Goal: Task Accomplishment & Management: Use online tool/utility

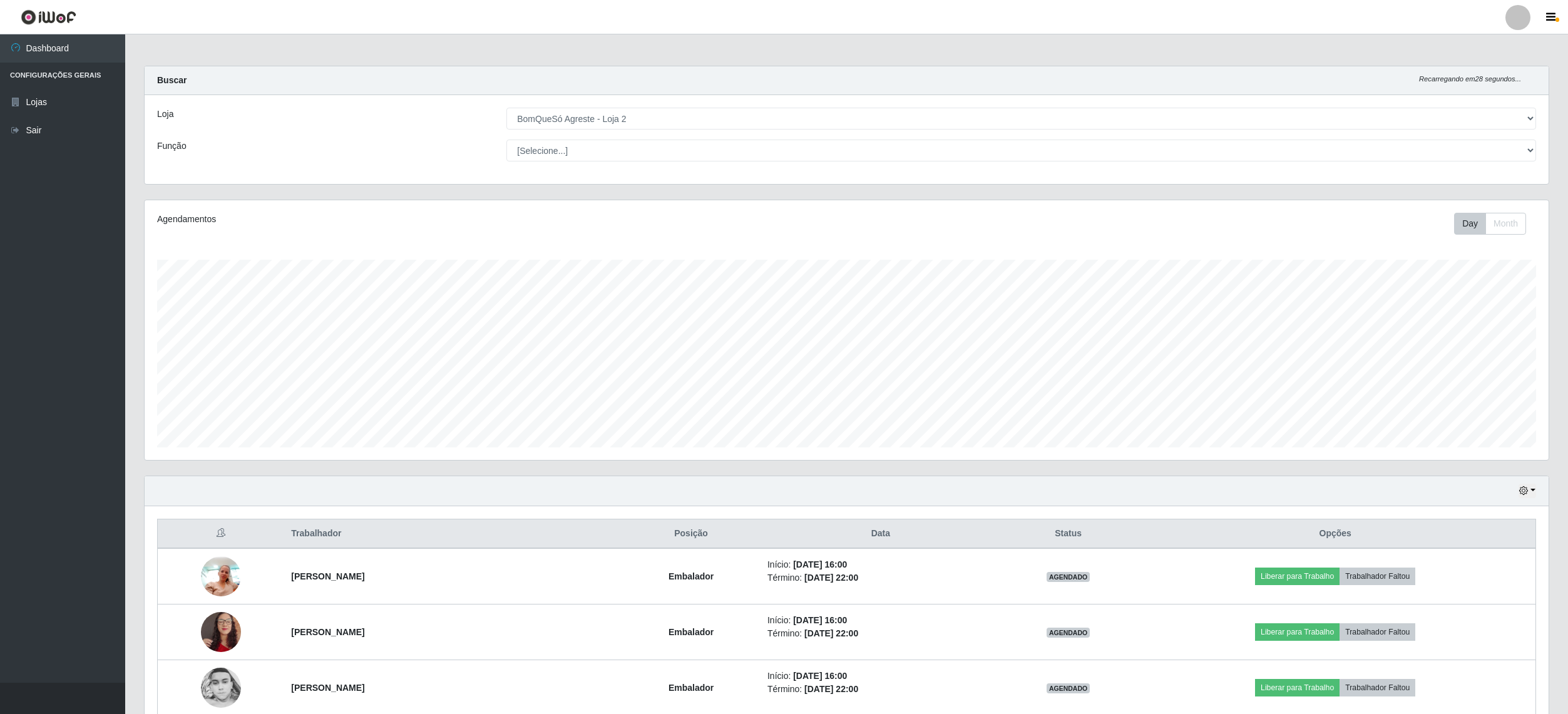
select select "214"
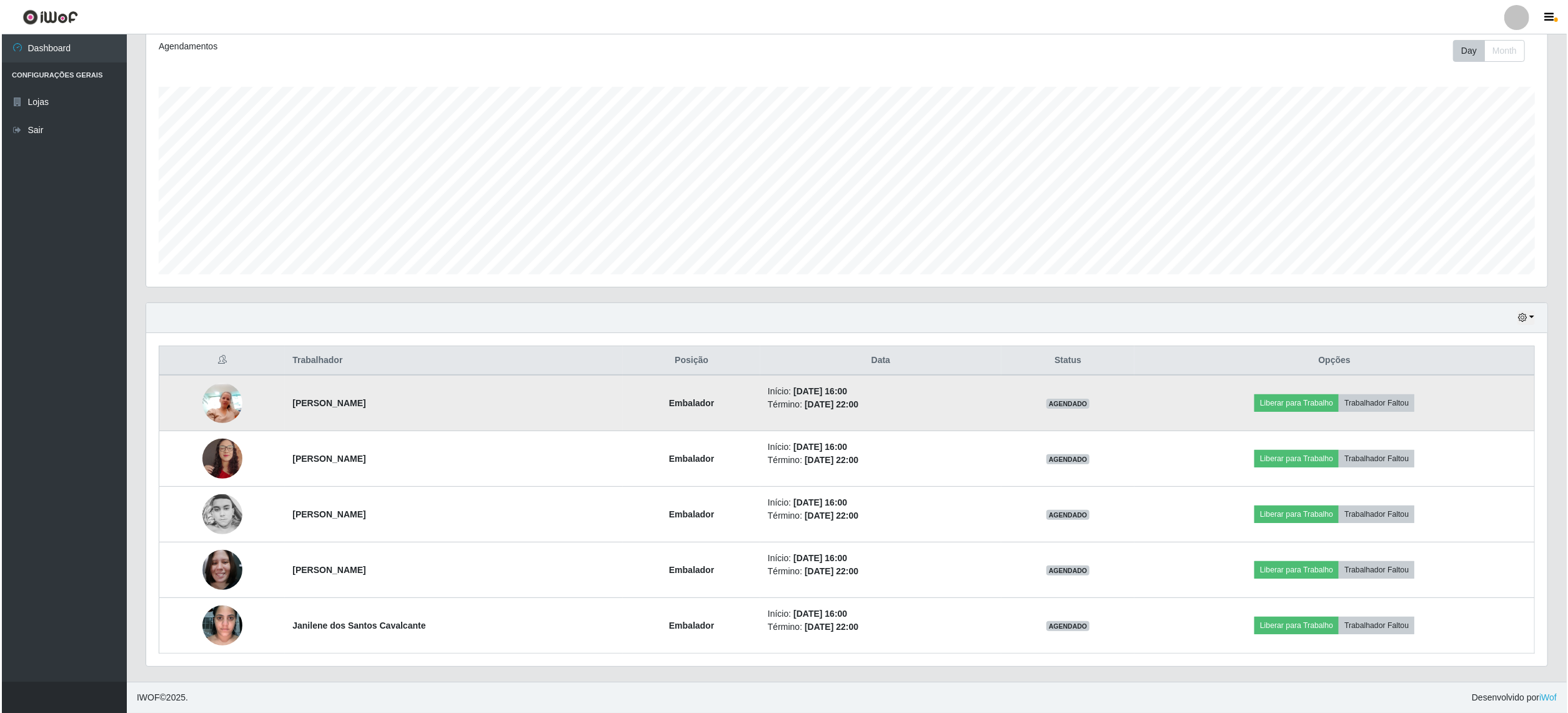
scroll to position [260, 1400]
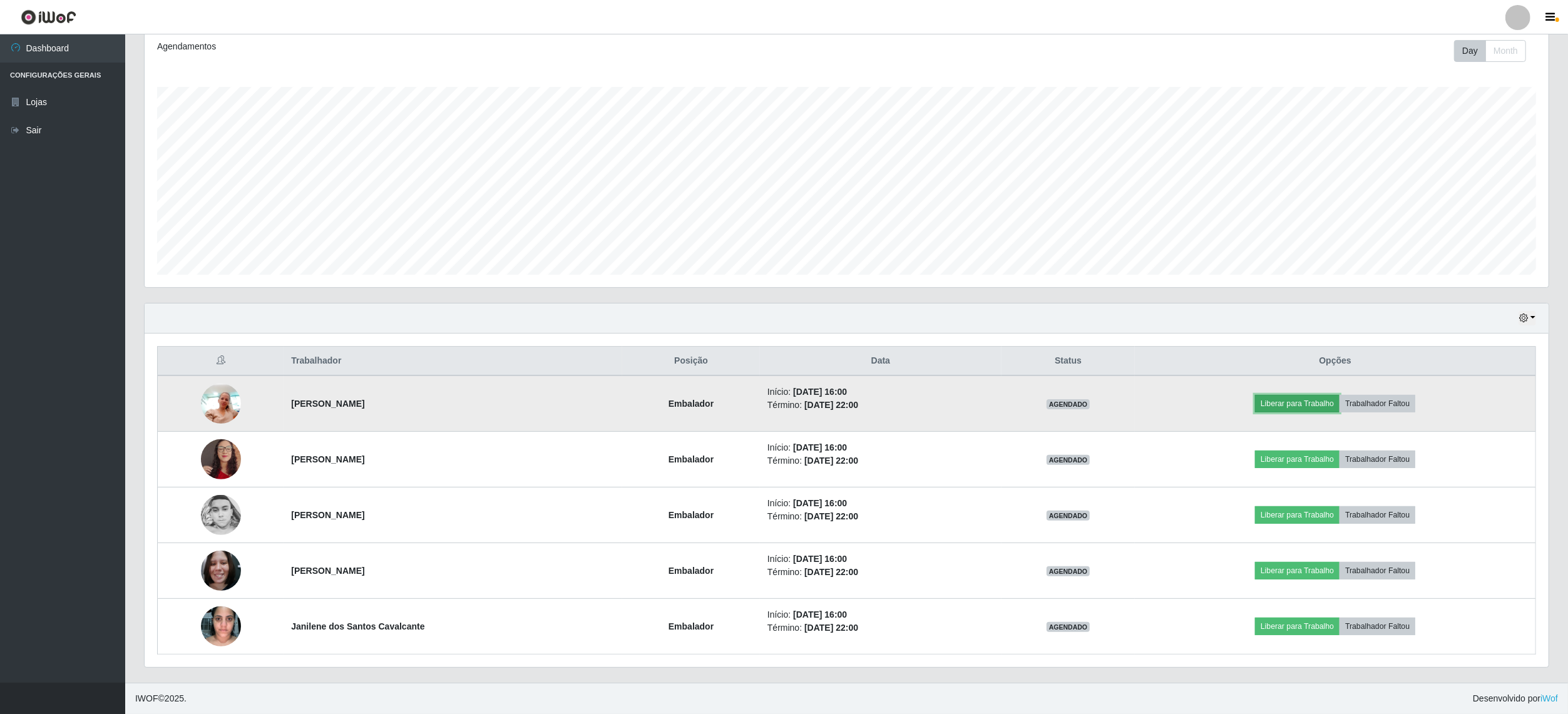
click at [1323, 395] on button "Liberar para Trabalho" at bounding box center [1297, 403] width 84 height 17
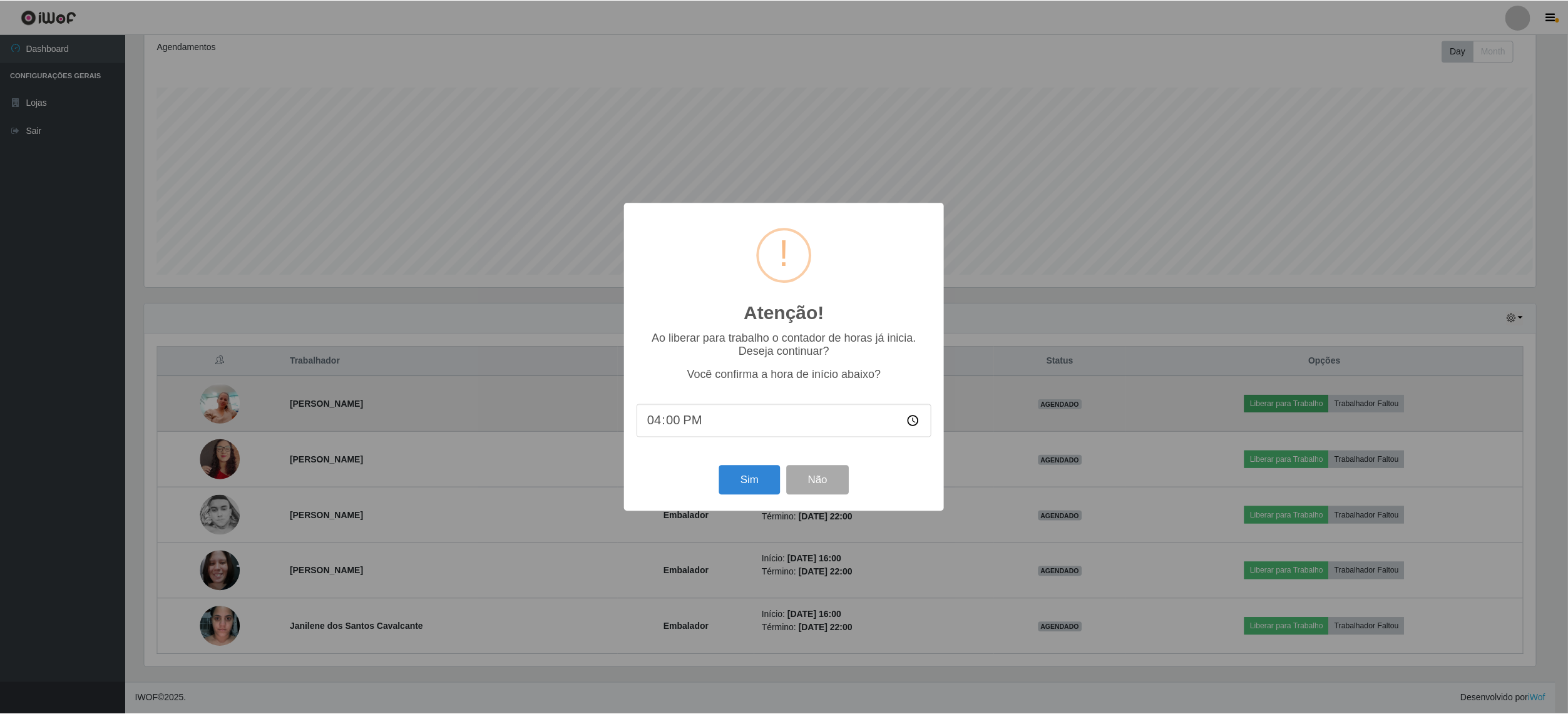
scroll to position [260, 1394]
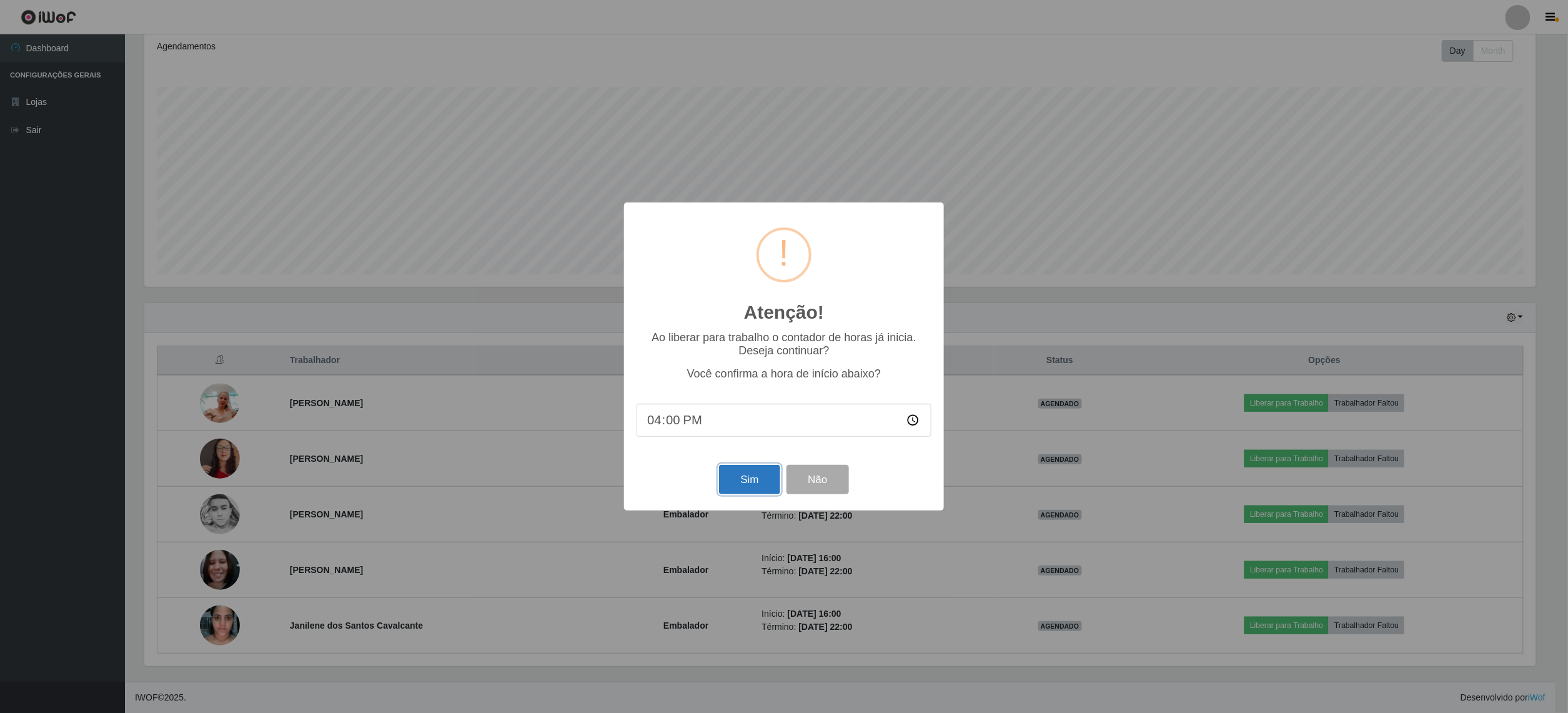
click at [748, 487] on button "Sim" at bounding box center [749, 479] width 60 height 29
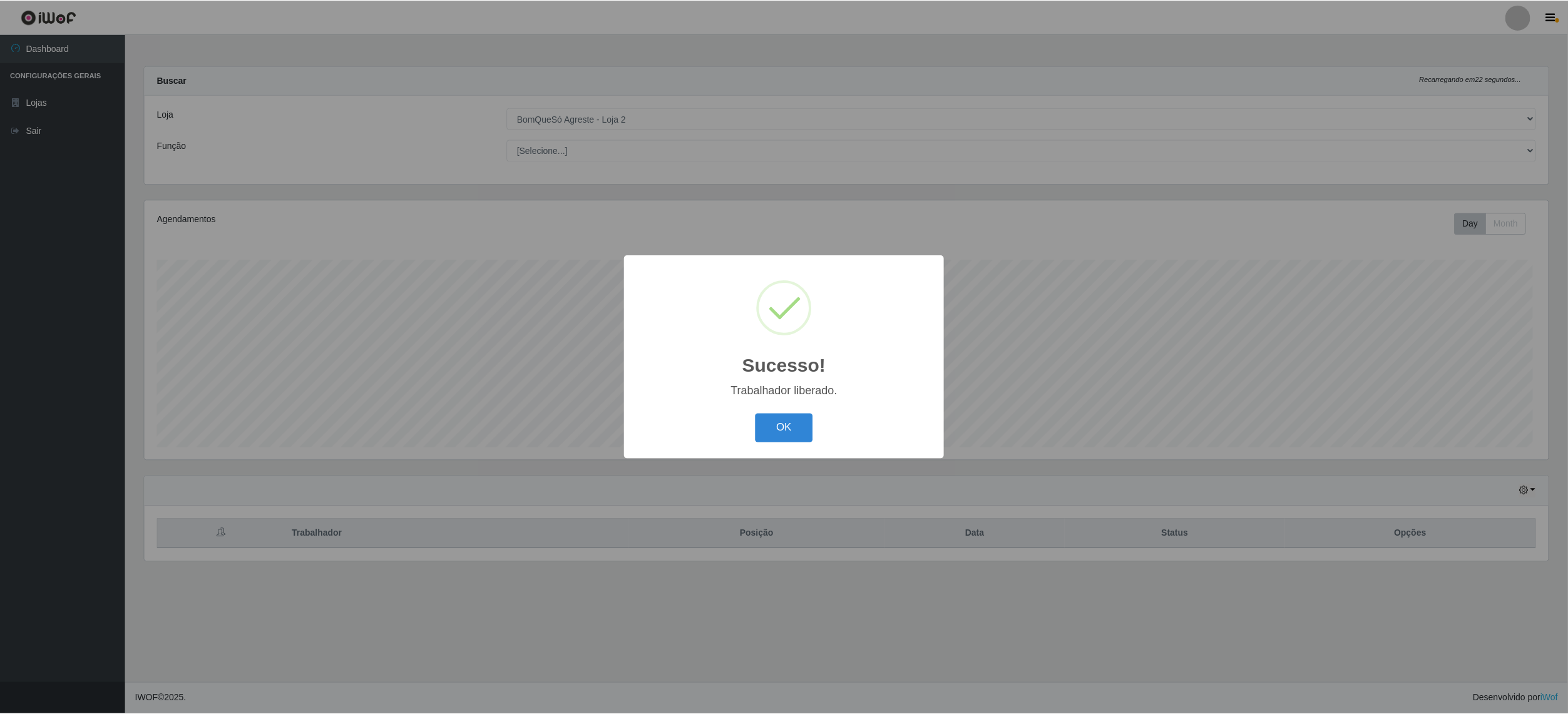
scroll to position [260, 1407]
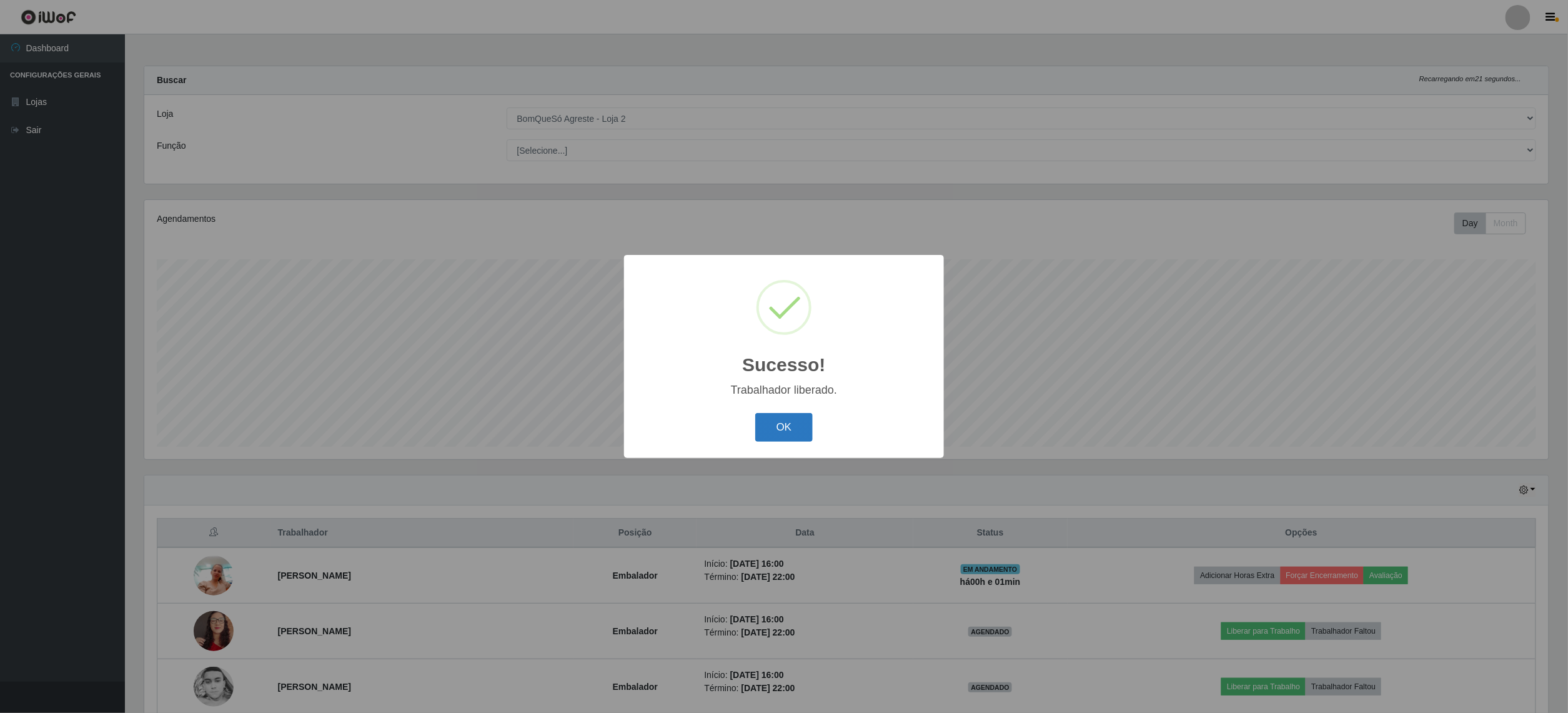
click at [800, 428] on button "OK" at bounding box center [784, 428] width 58 height 29
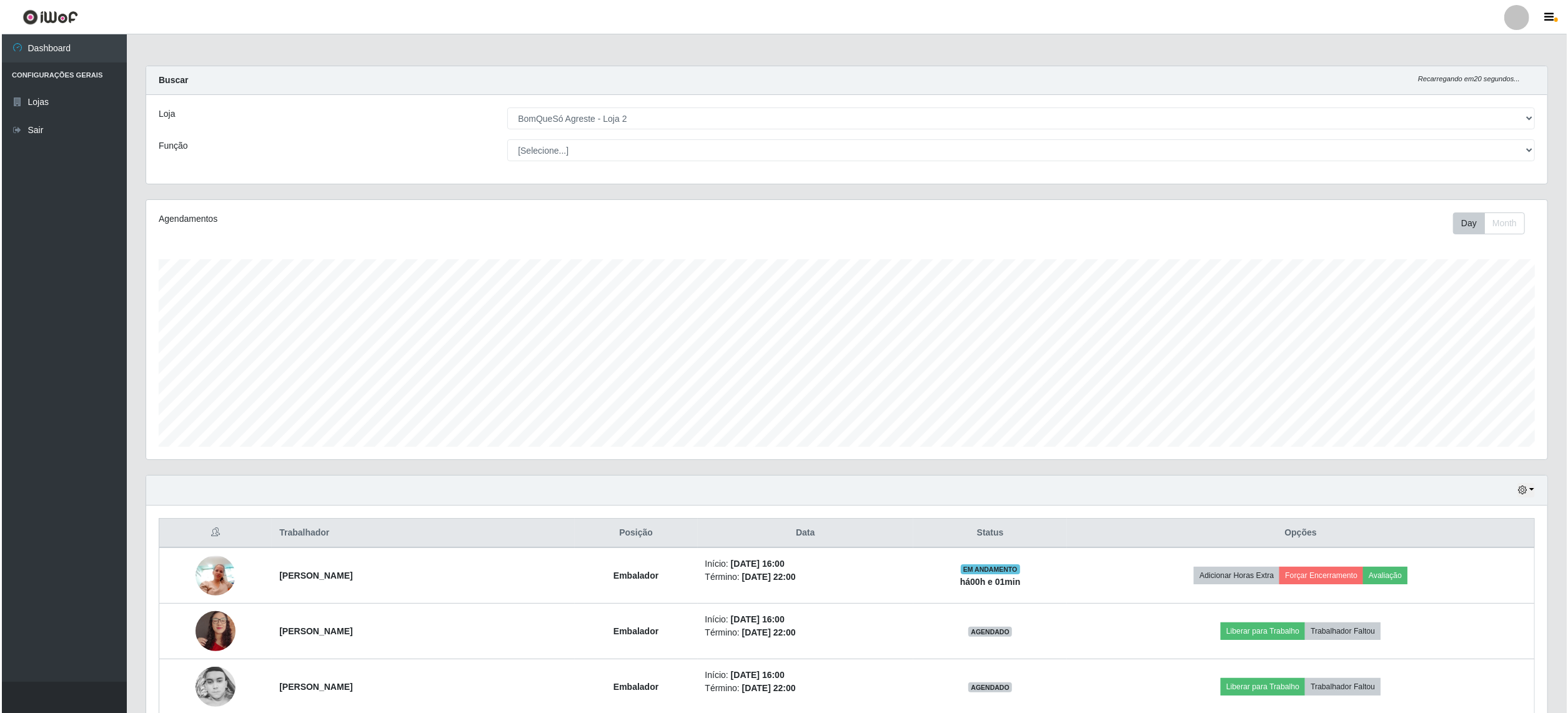
scroll to position [176, 0]
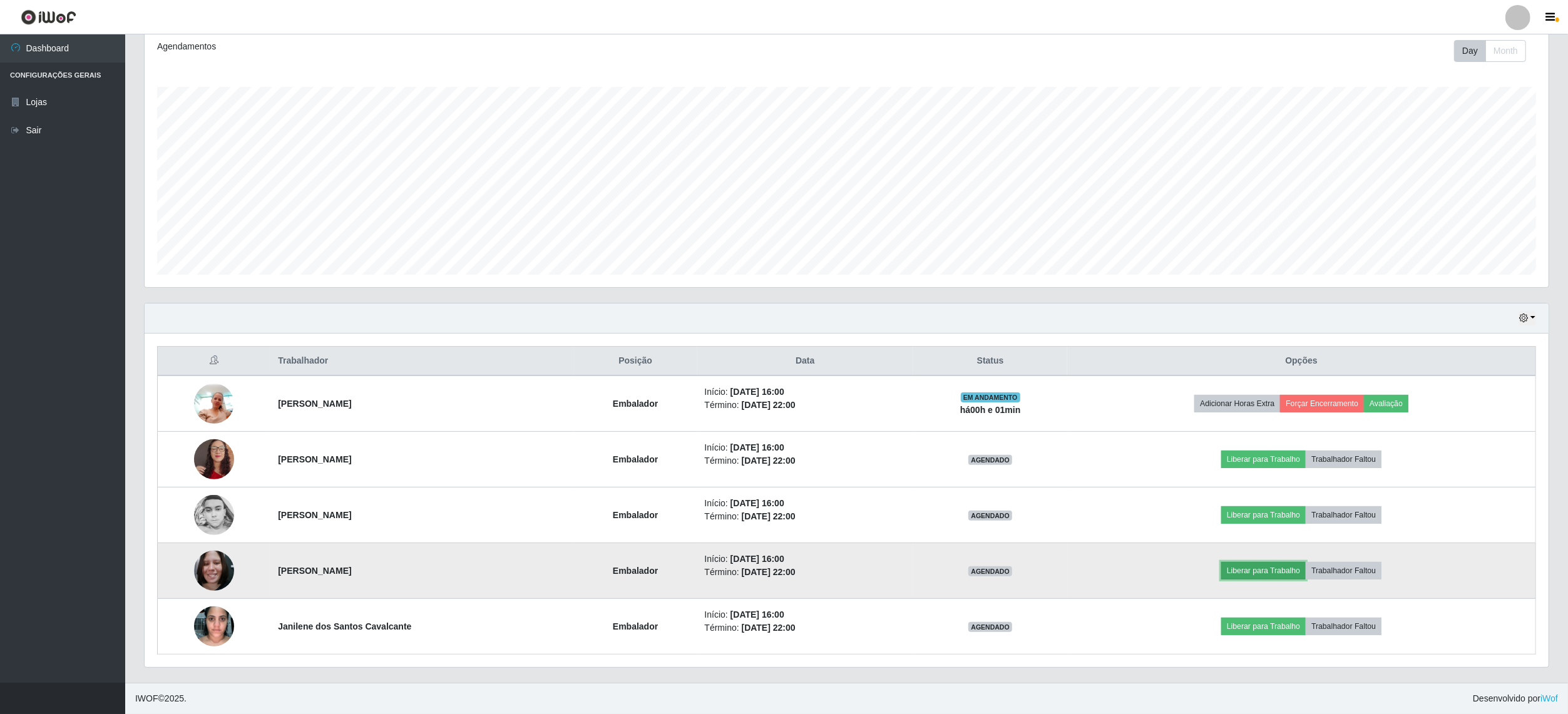
click at [1282, 567] on button "Liberar para Trabalho" at bounding box center [1262, 570] width 84 height 17
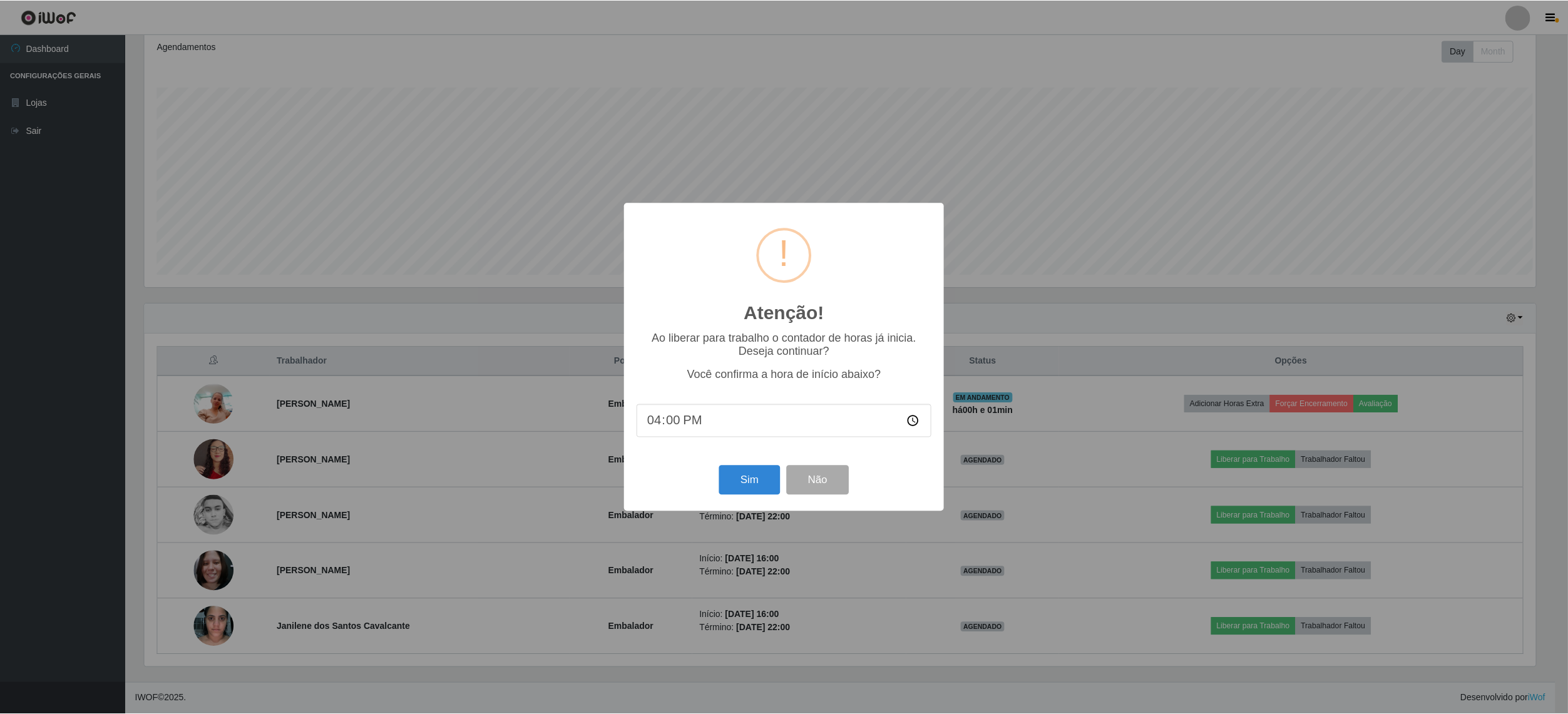
scroll to position [260, 1394]
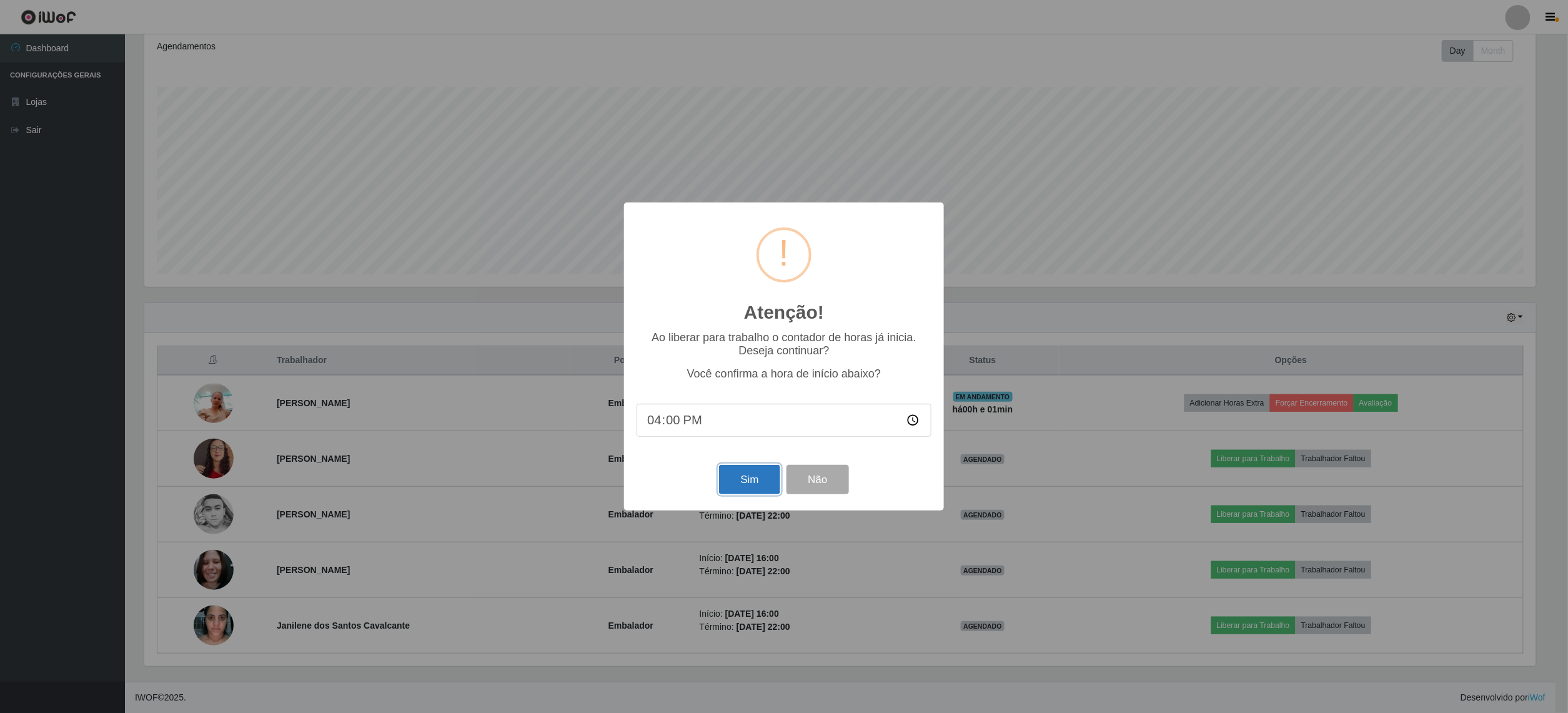
click at [742, 480] on button "Sim" at bounding box center [749, 479] width 60 height 29
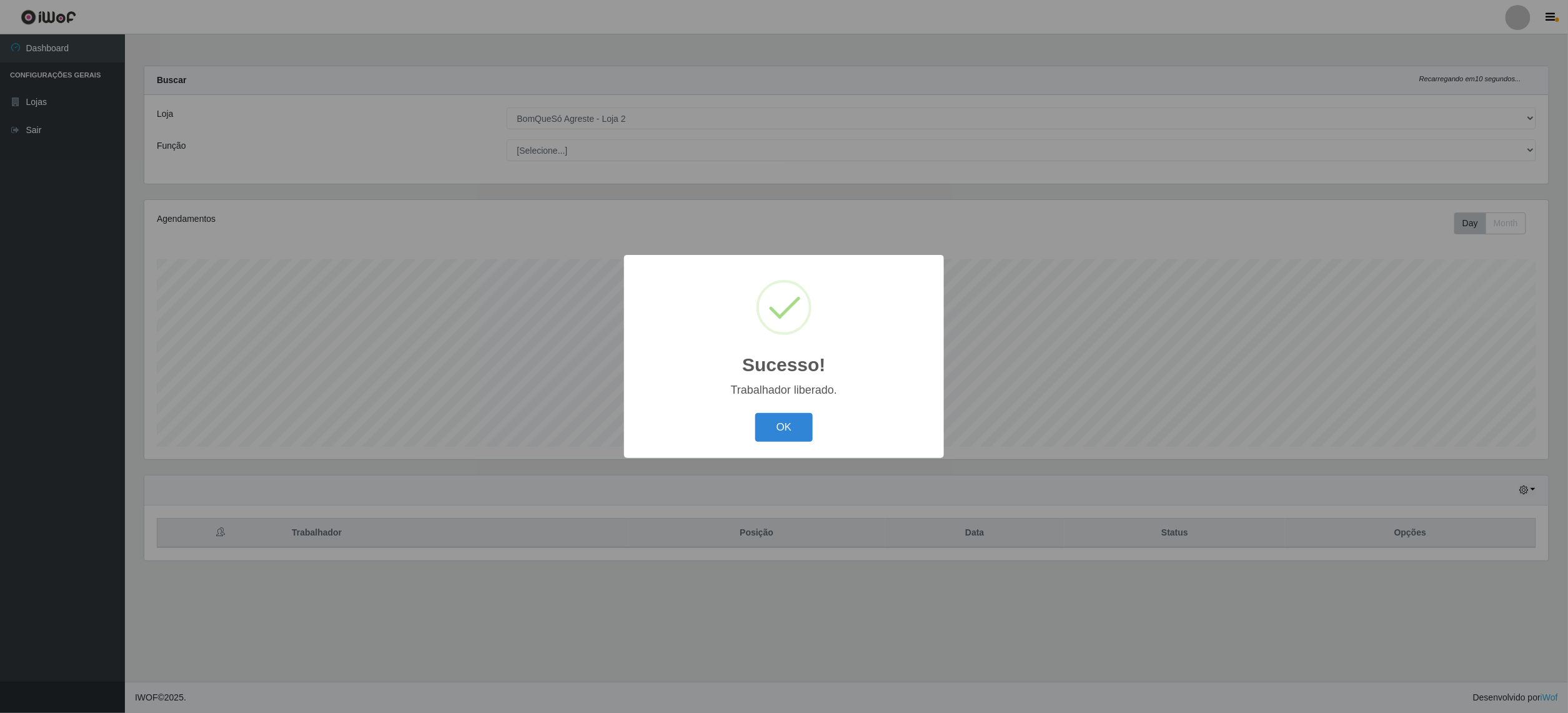
scroll to position [624395, 623142]
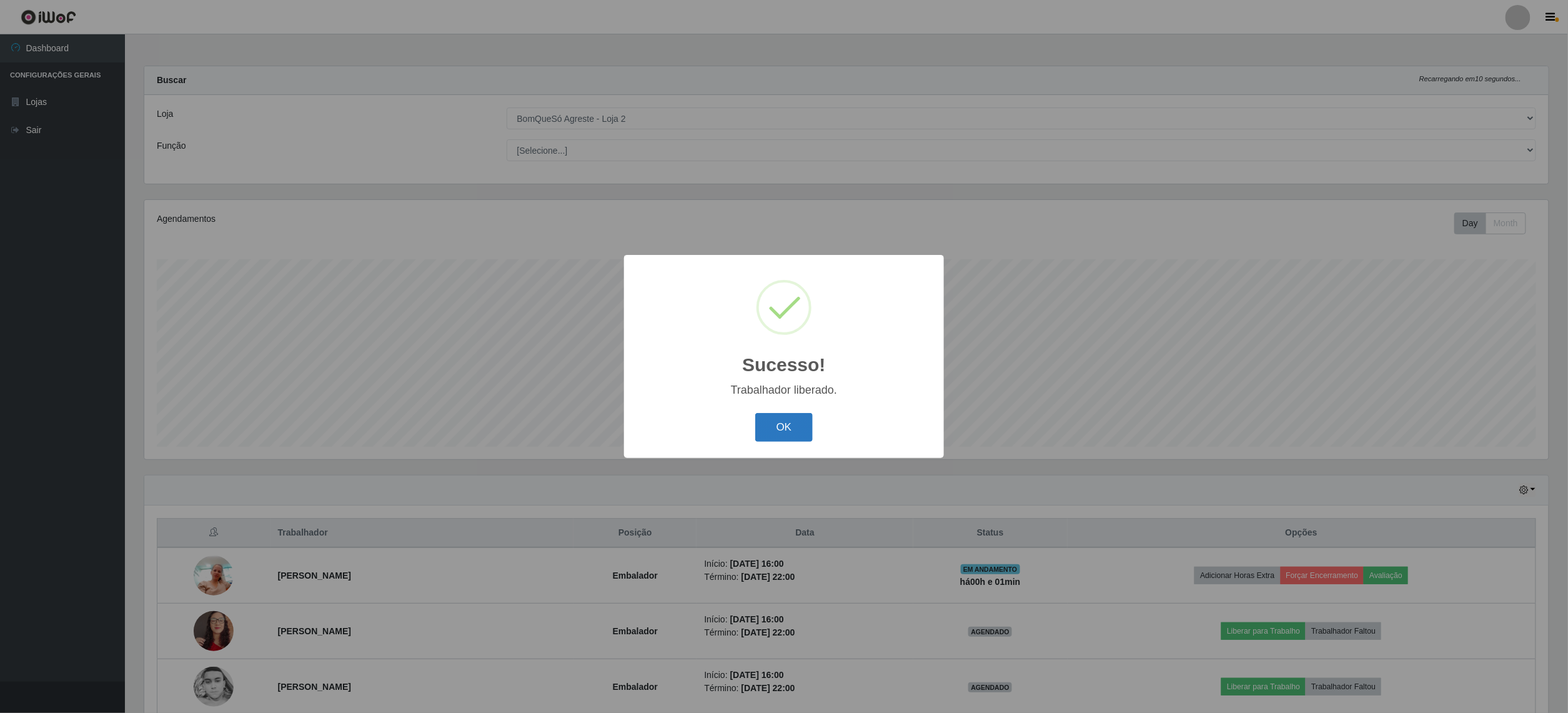
click at [783, 419] on button "OK" at bounding box center [784, 428] width 58 height 29
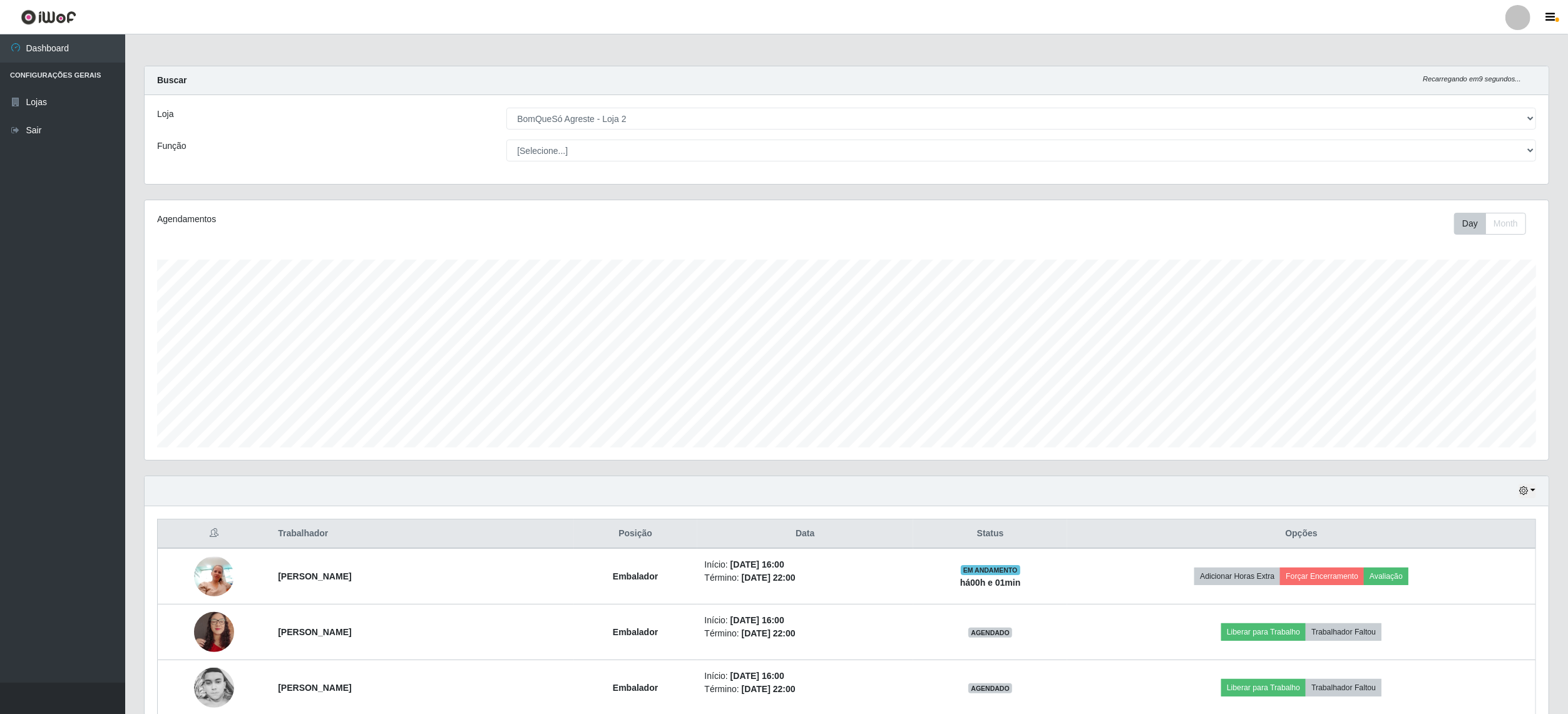
scroll to position [176, 0]
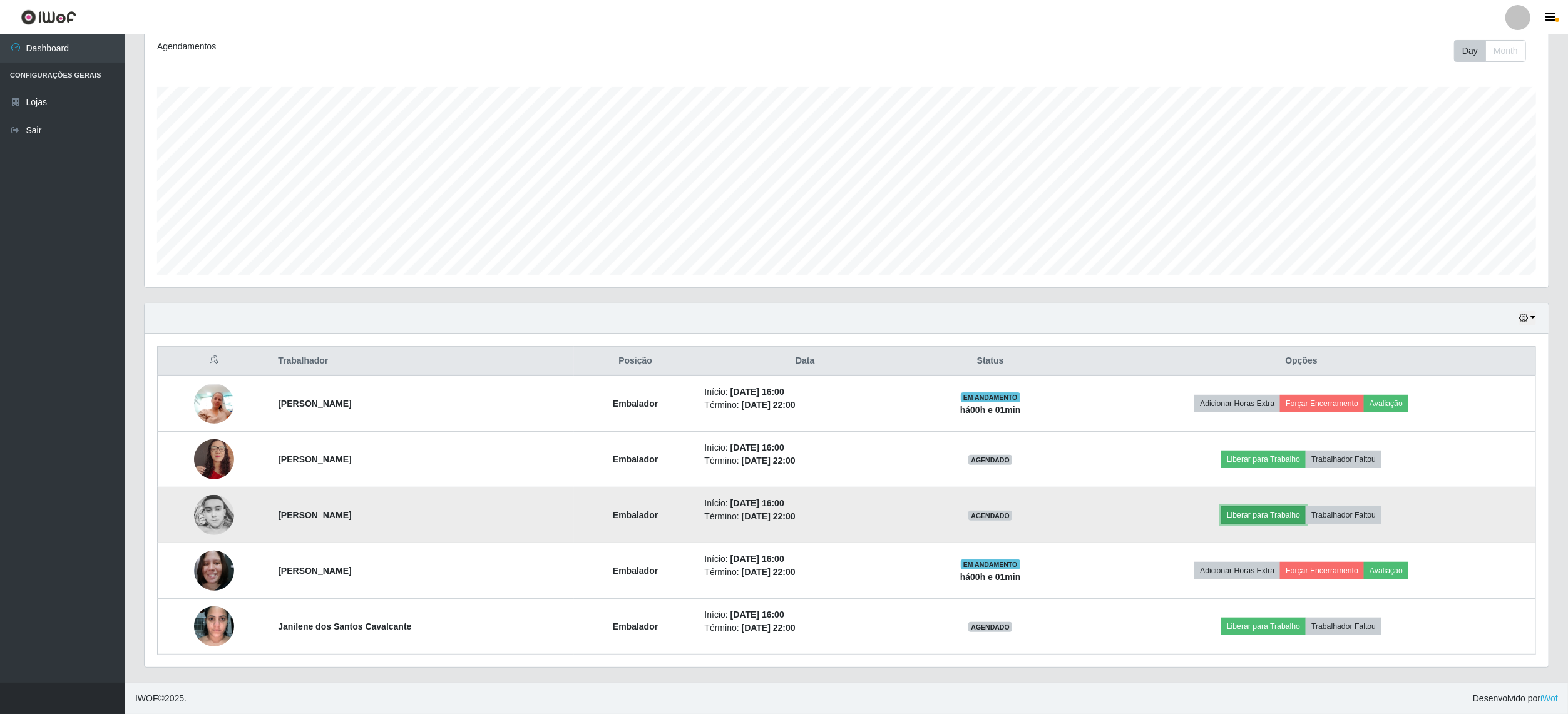
click at [1280, 518] on button "Liberar para Trabalho" at bounding box center [1262, 514] width 84 height 17
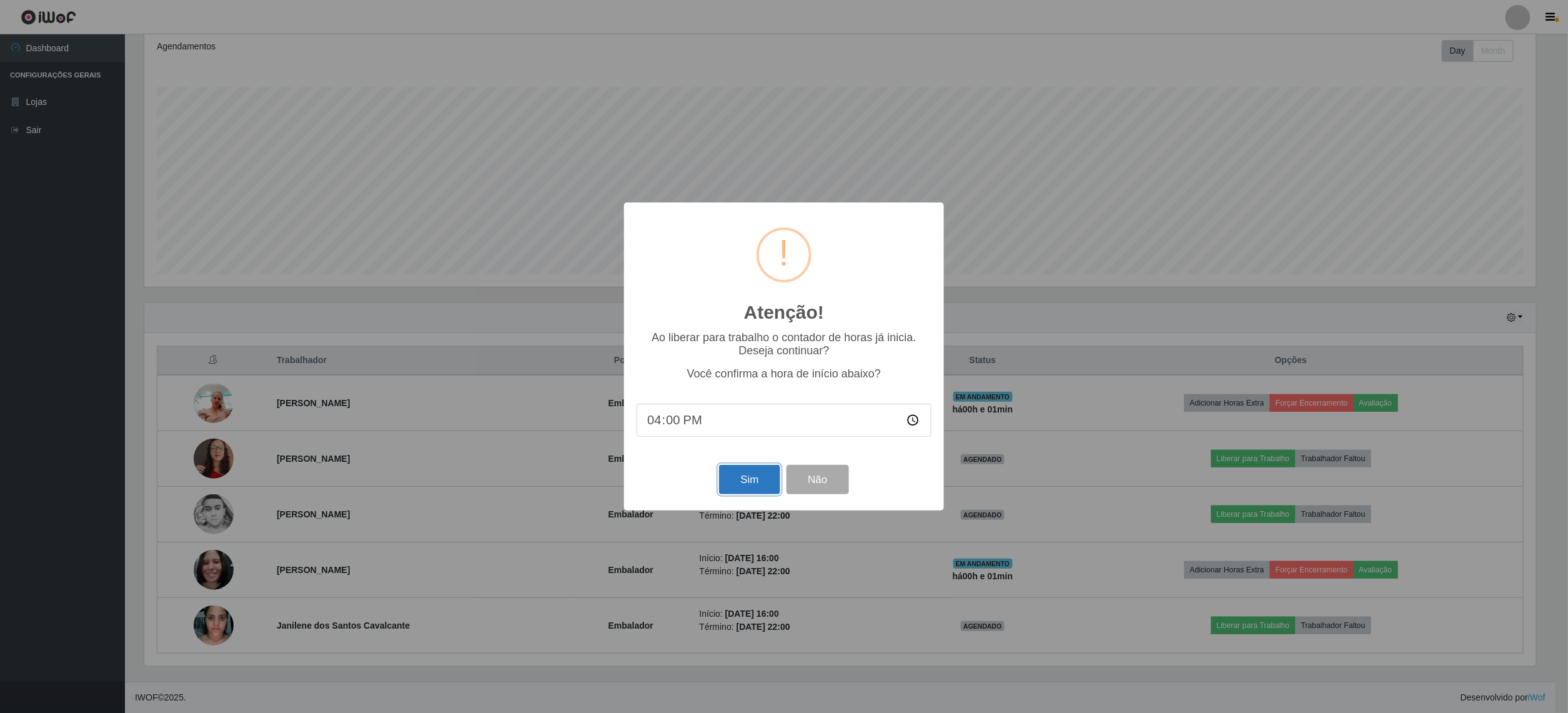
click at [762, 482] on button "Sim" at bounding box center [749, 479] width 60 height 29
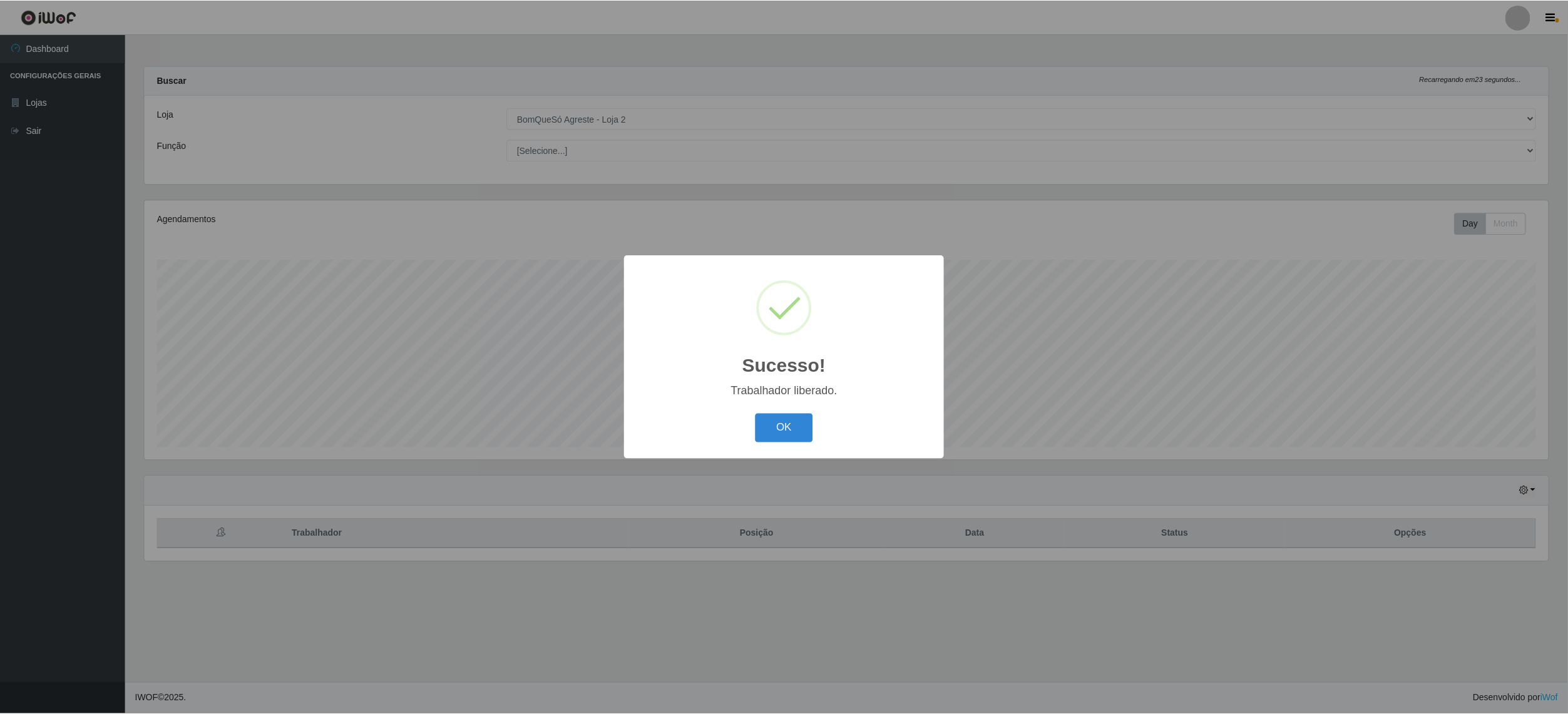
scroll to position [260, 1407]
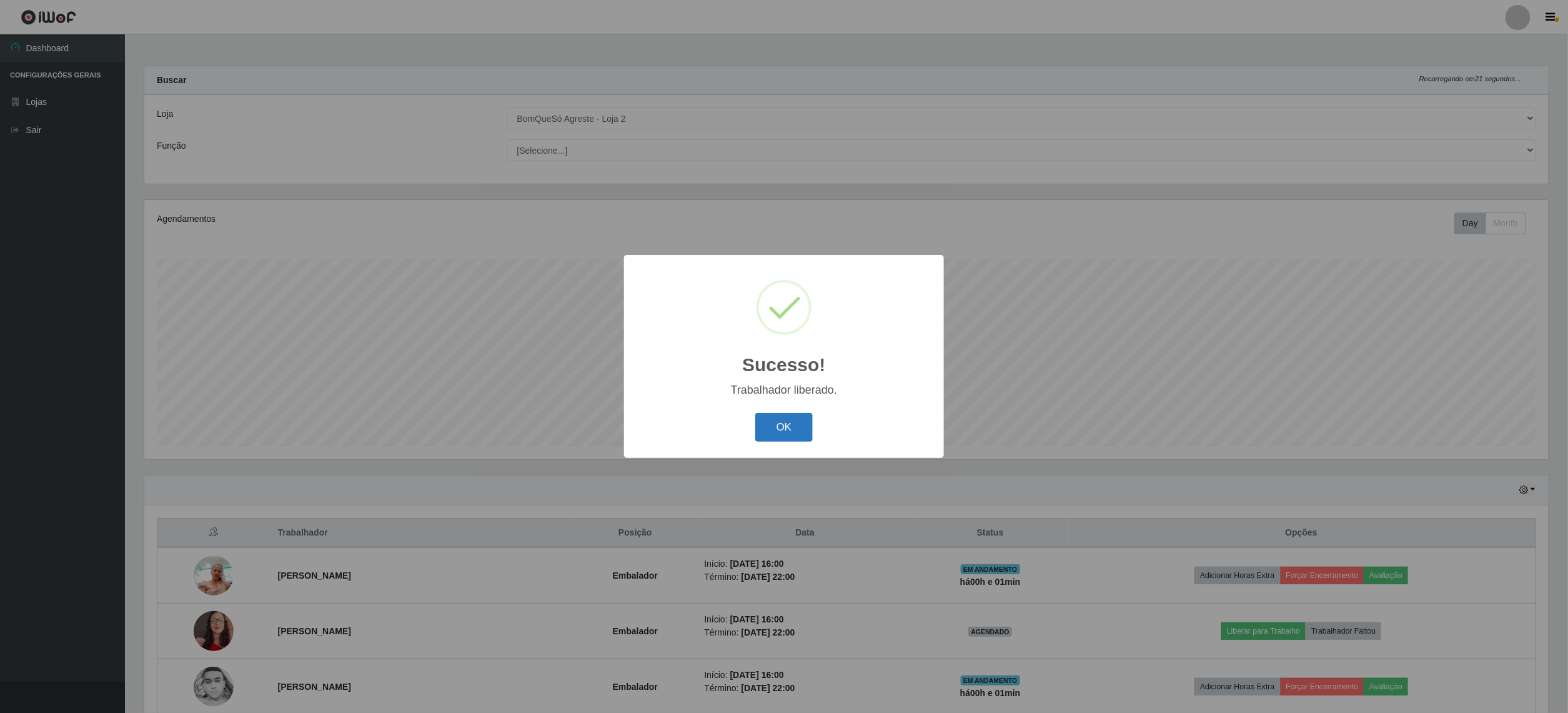
click at [769, 436] on button "OK" at bounding box center [784, 428] width 58 height 29
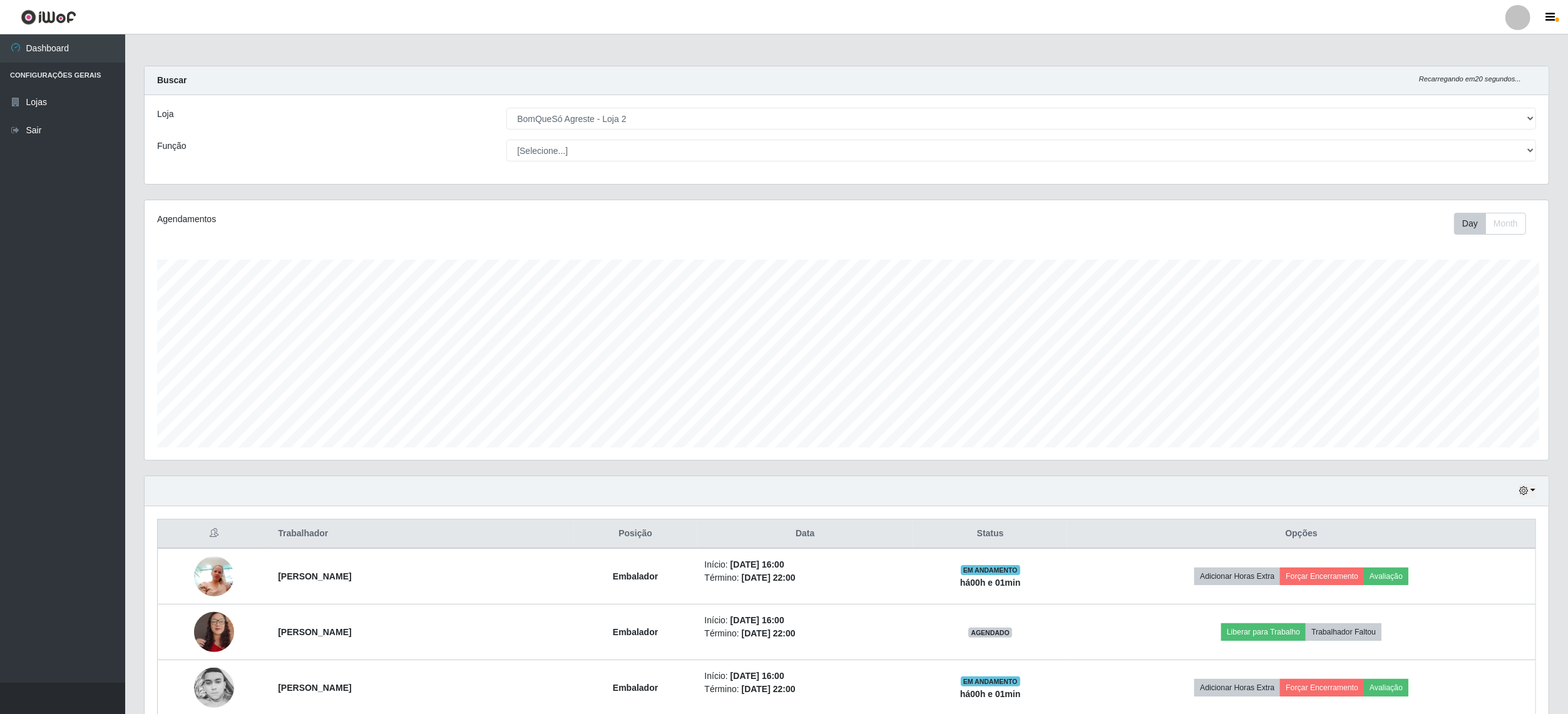
scroll to position [0, 0]
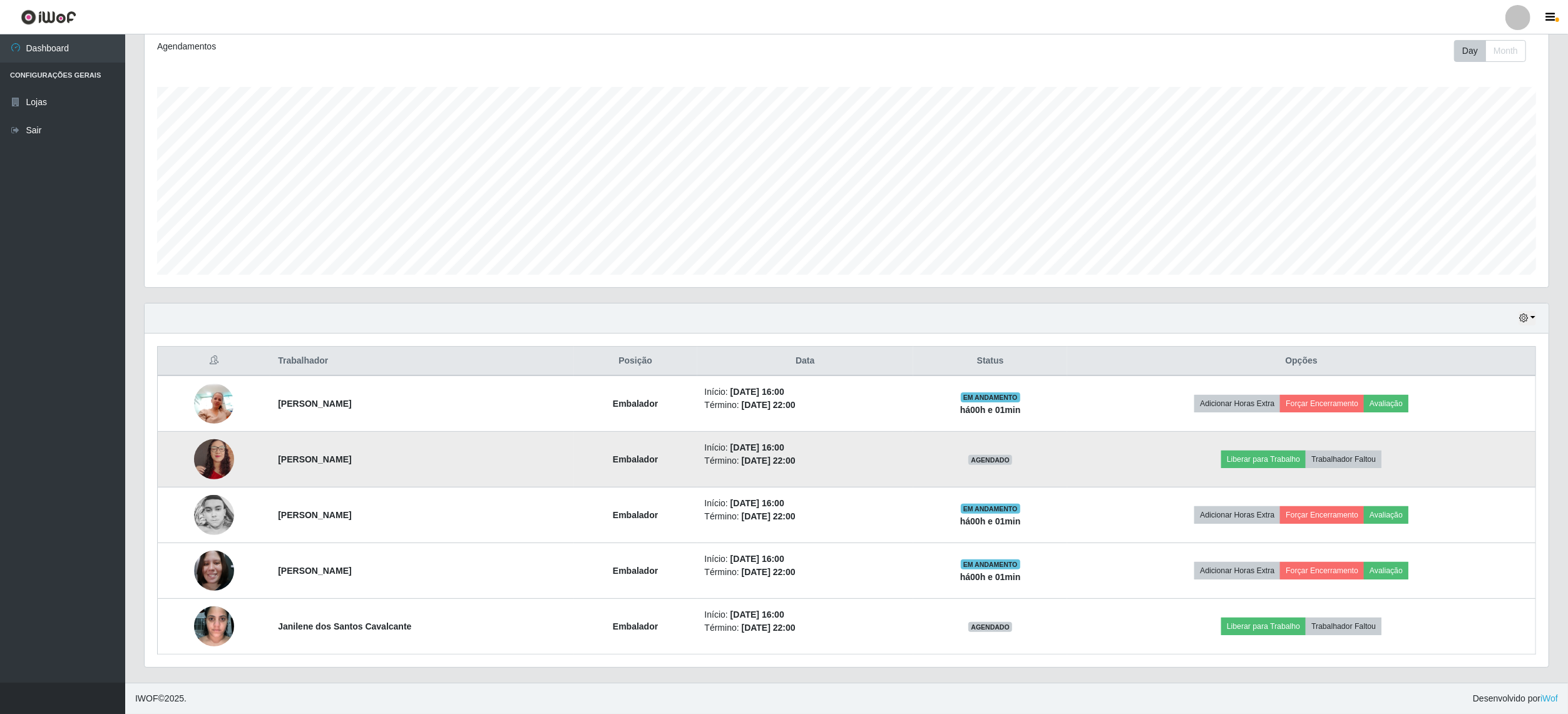
click at [221, 453] on img at bounding box center [214, 459] width 40 height 71
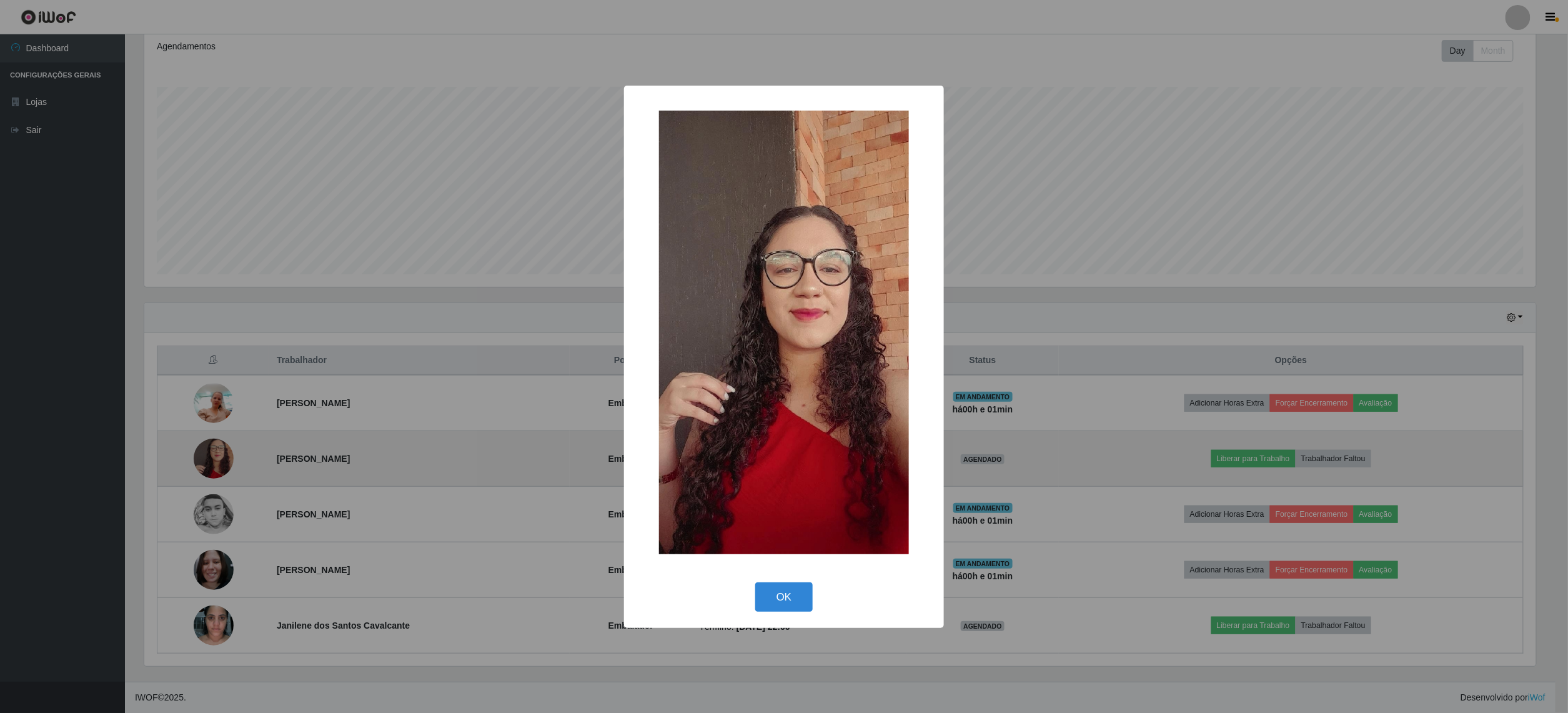
click at [221, 452] on div "× OK Cancel" at bounding box center [784, 356] width 1568 height 713
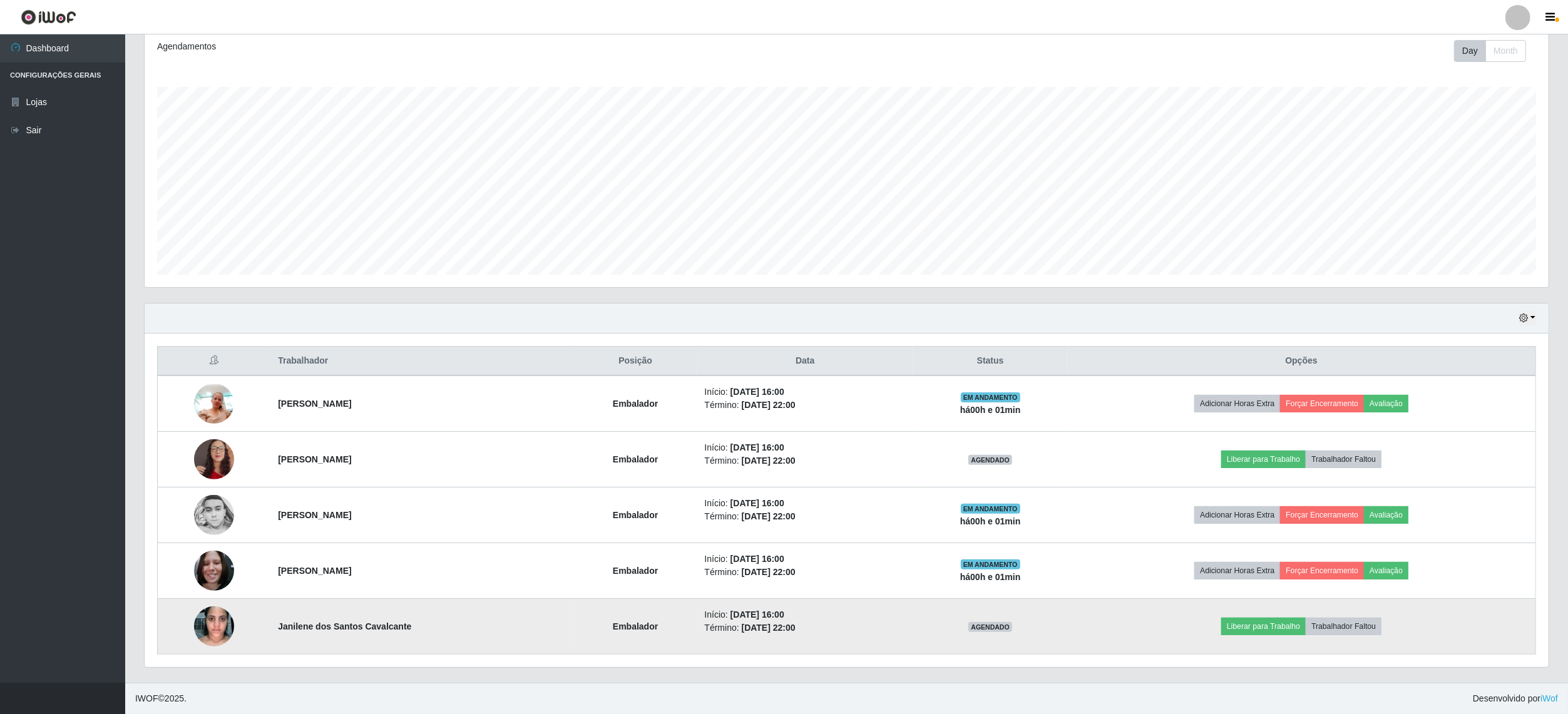
click at [200, 624] on img at bounding box center [214, 626] width 40 height 53
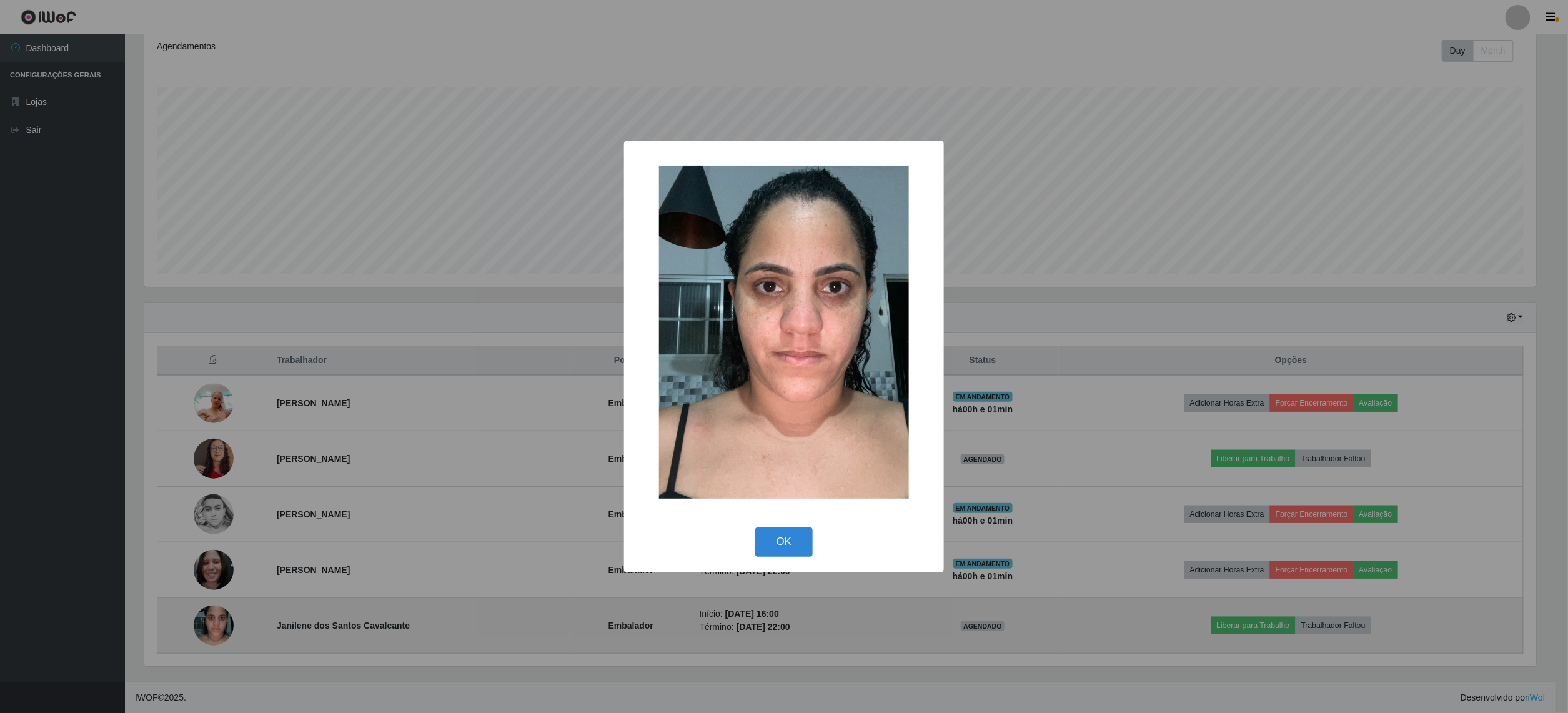
click at [199, 623] on div "× OK Cancel" at bounding box center [784, 356] width 1568 height 713
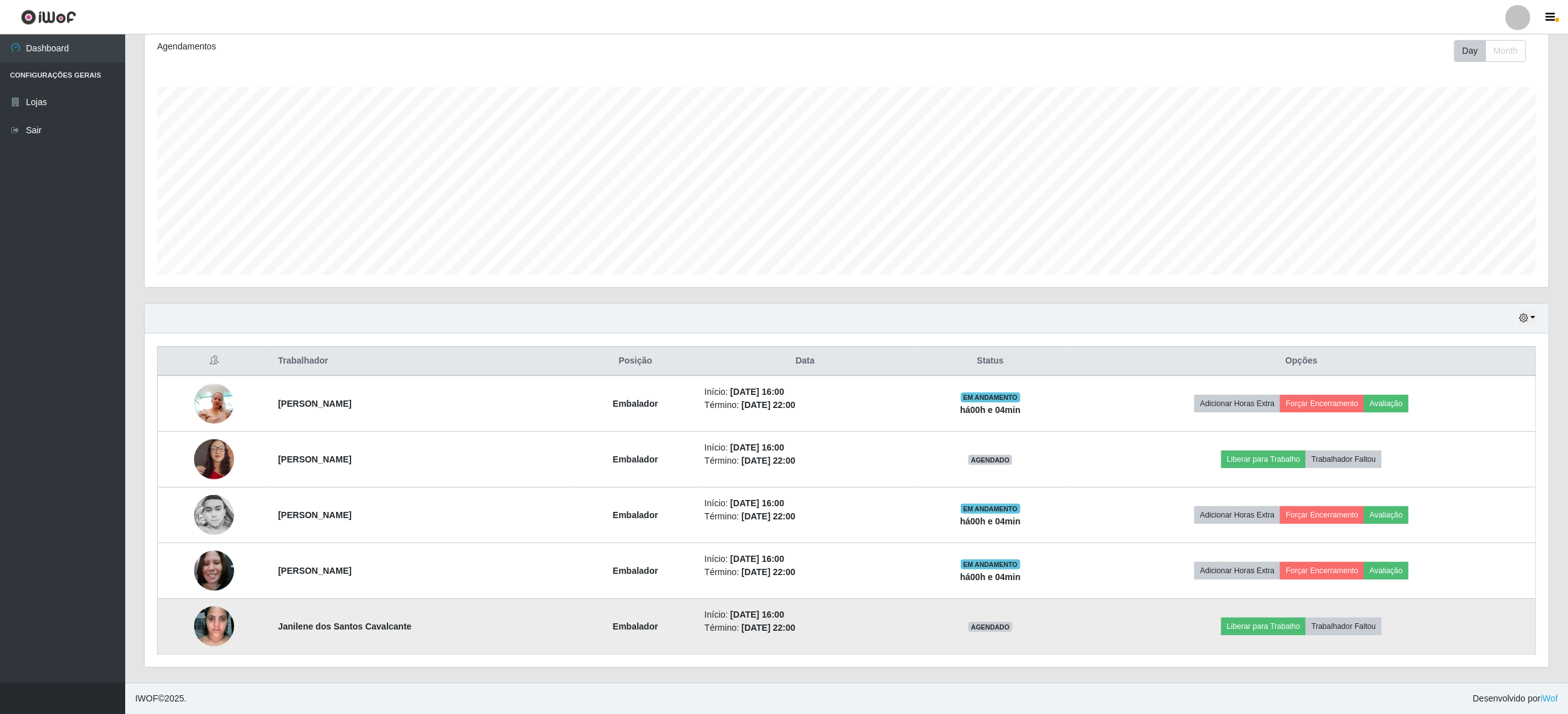
click at [1280, 611] on td "Liberar para Trabalho Trabalhador Faltou" at bounding box center [1301, 626] width 468 height 56
click at [1282, 621] on button "Liberar para Trabalho" at bounding box center [1262, 626] width 84 height 17
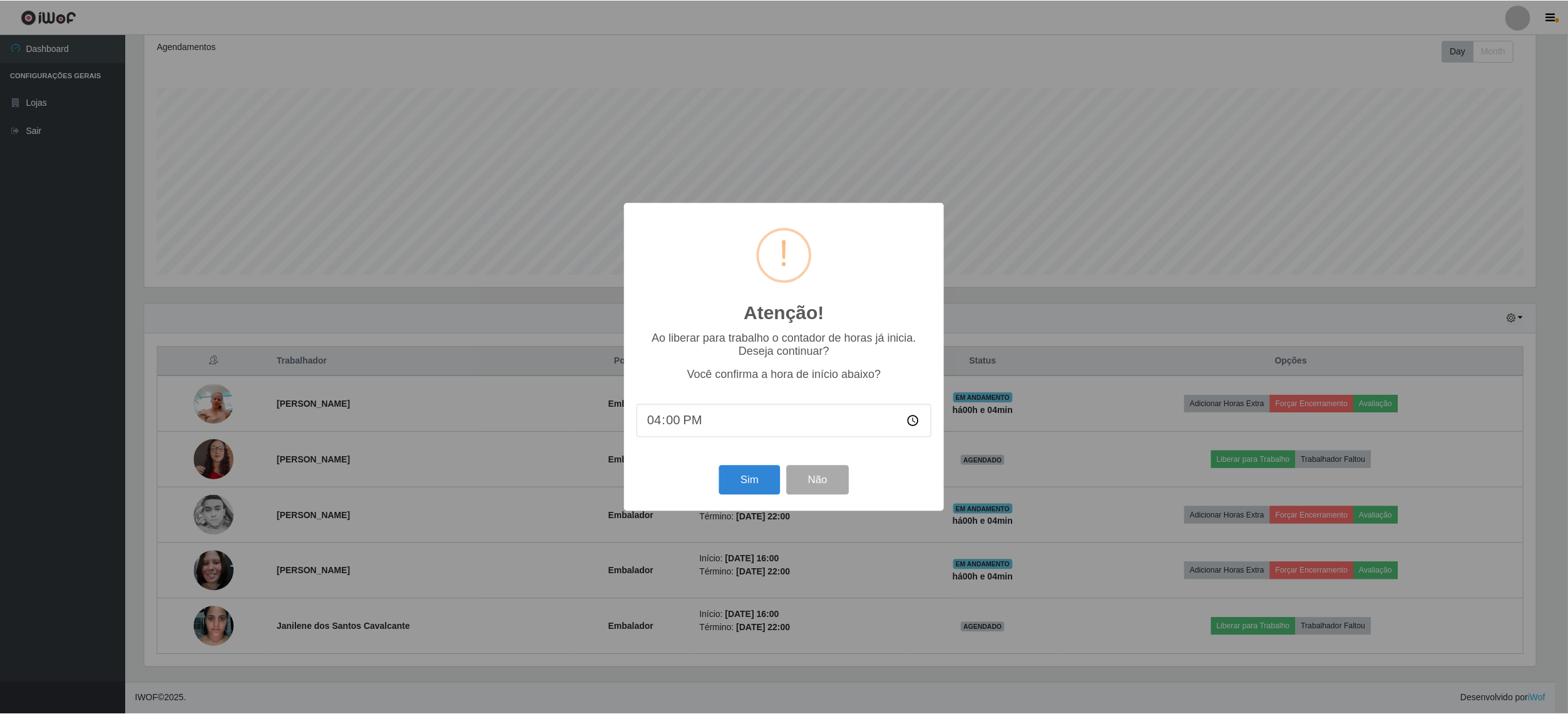
scroll to position [260, 1394]
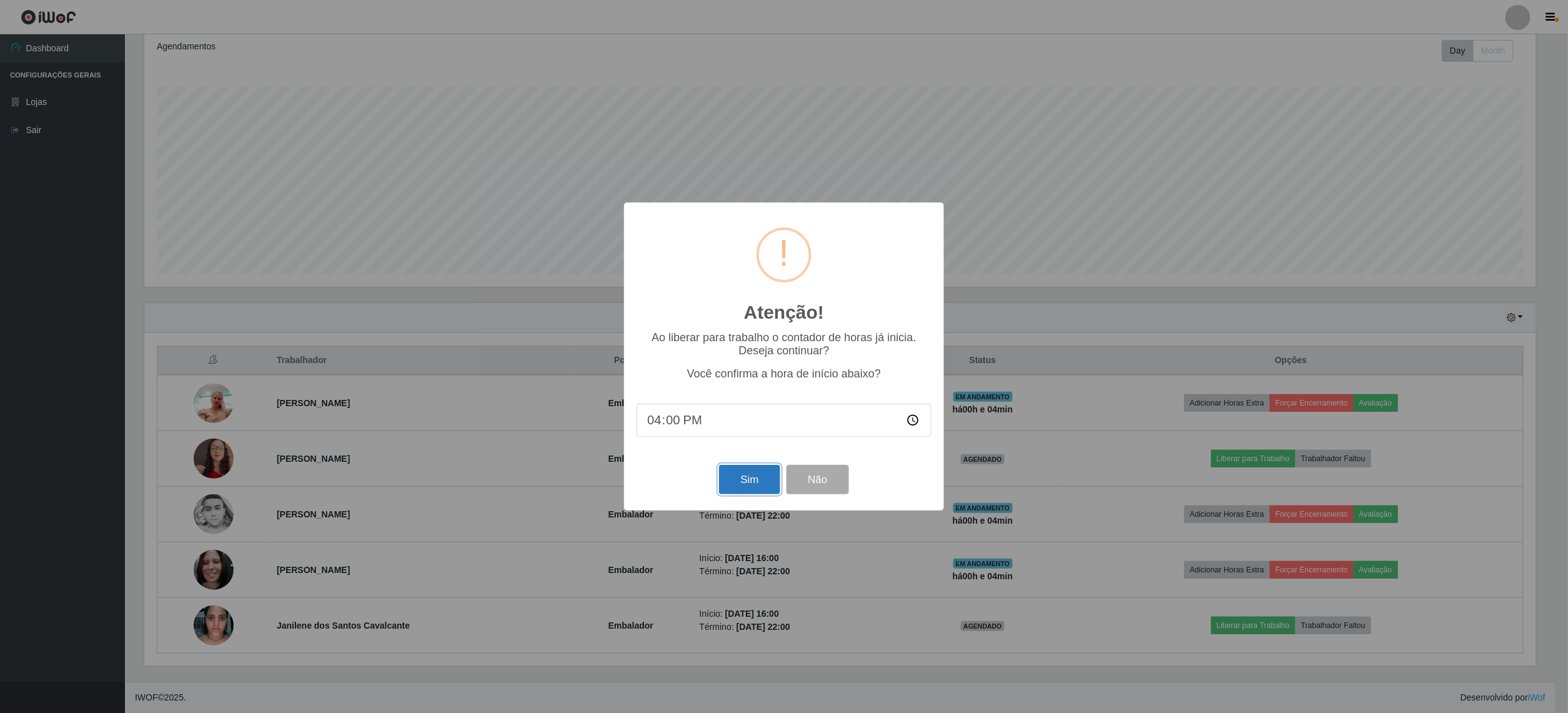
click at [748, 486] on button "Sim" at bounding box center [749, 479] width 60 height 29
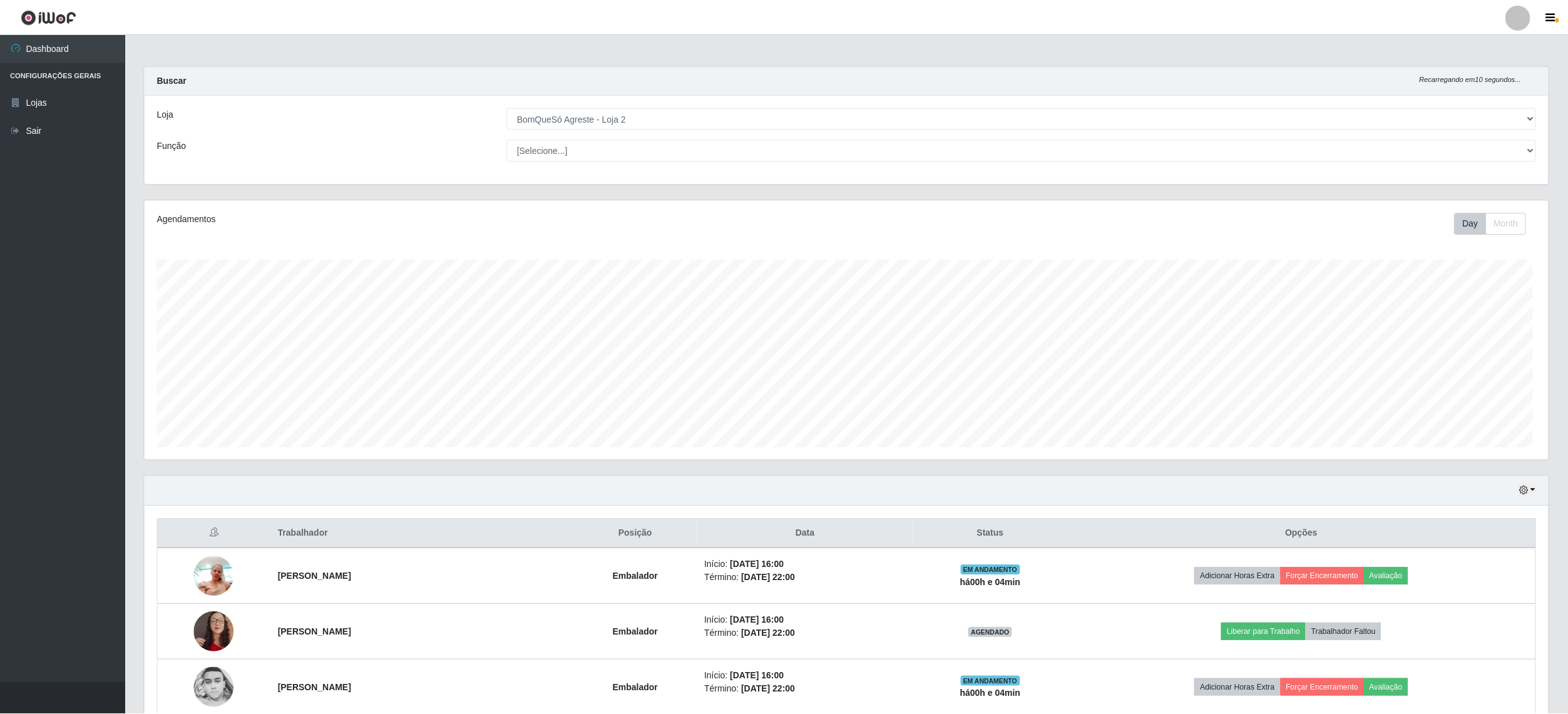
scroll to position [260, 1407]
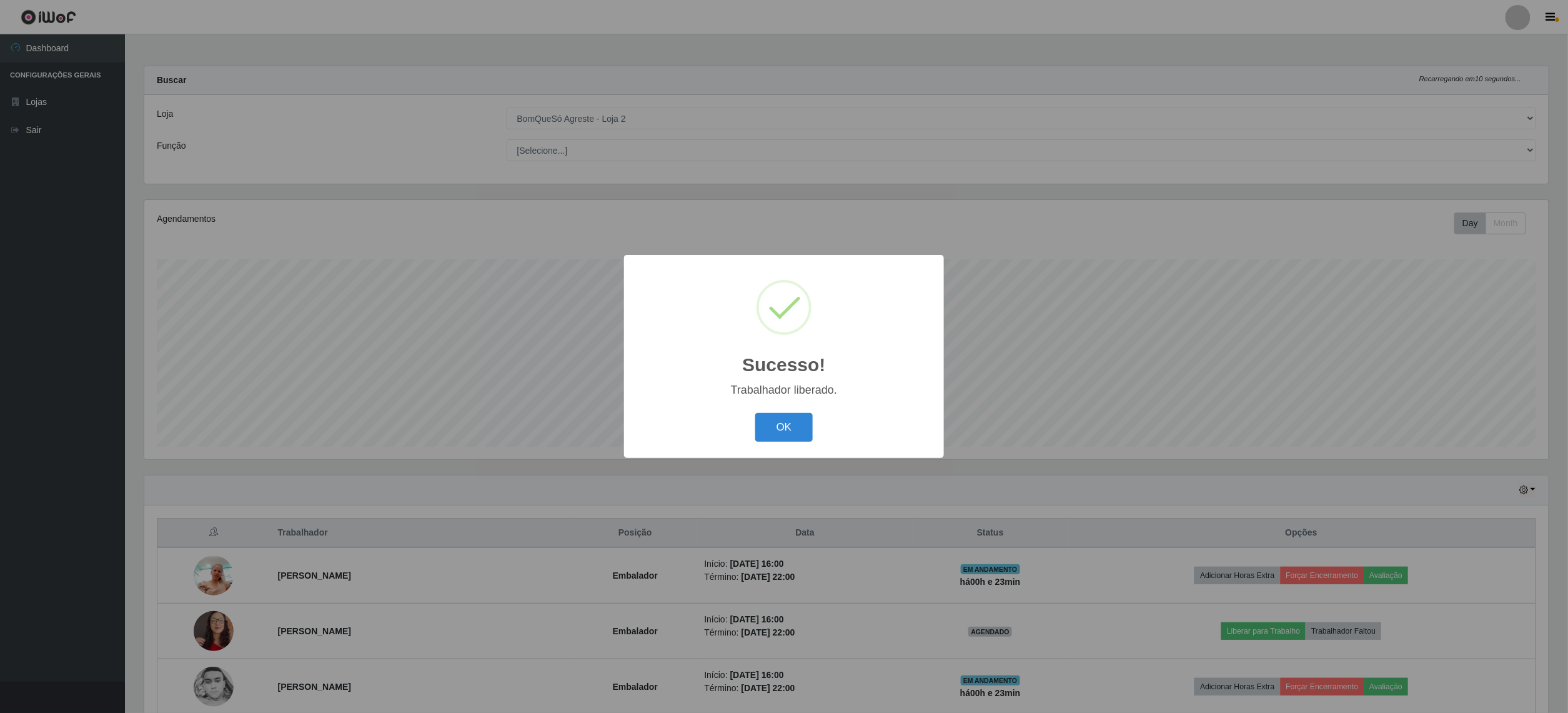
click at [755, 413] on button "OK" at bounding box center [784, 428] width 58 height 29
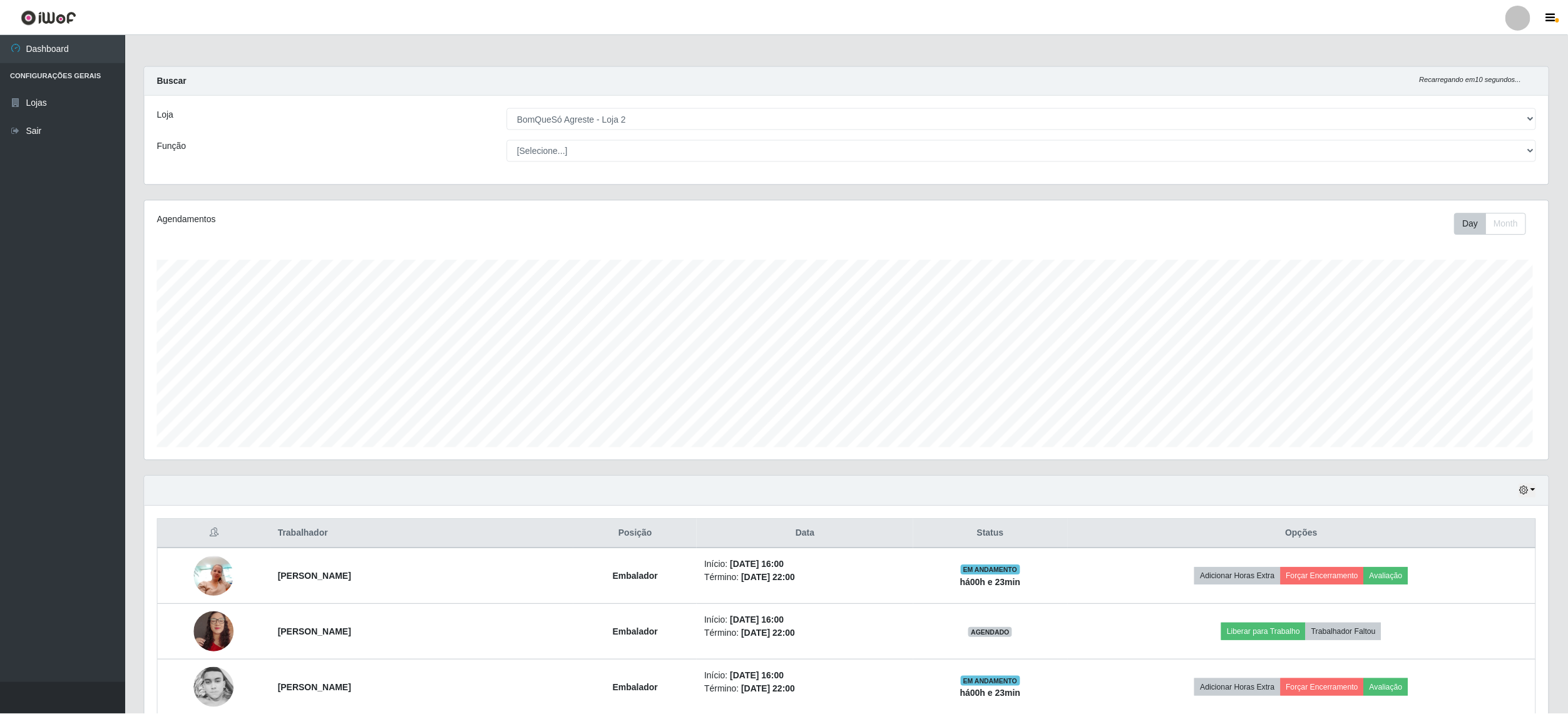
scroll to position [625271, 624447]
